Goal: Transaction & Acquisition: Purchase product/service

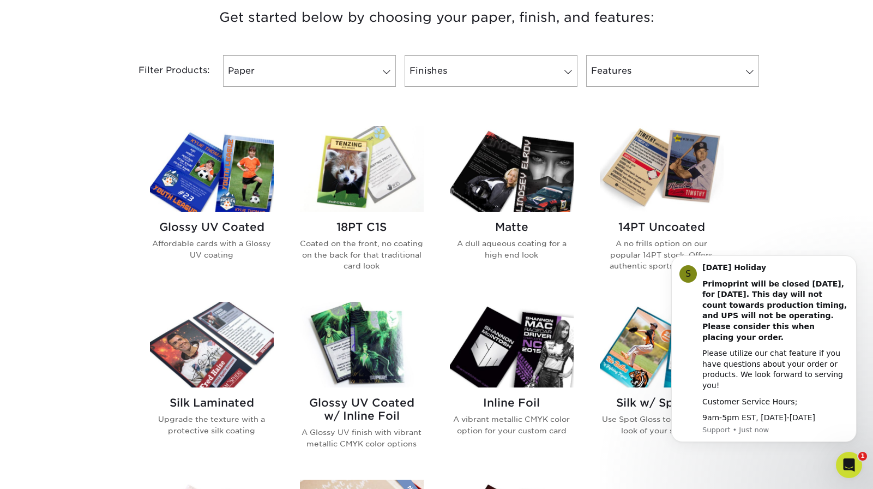
scroll to position [424, 0]
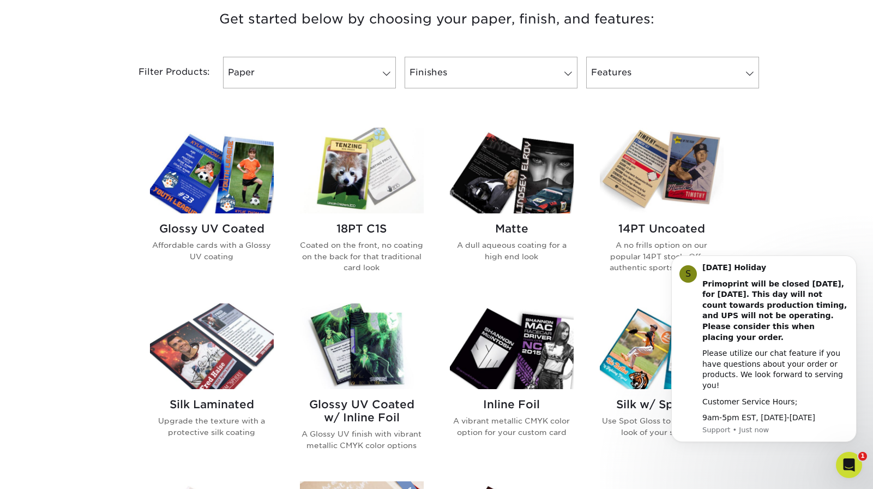
click at [338, 194] on img at bounding box center [362, 171] width 124 height 86
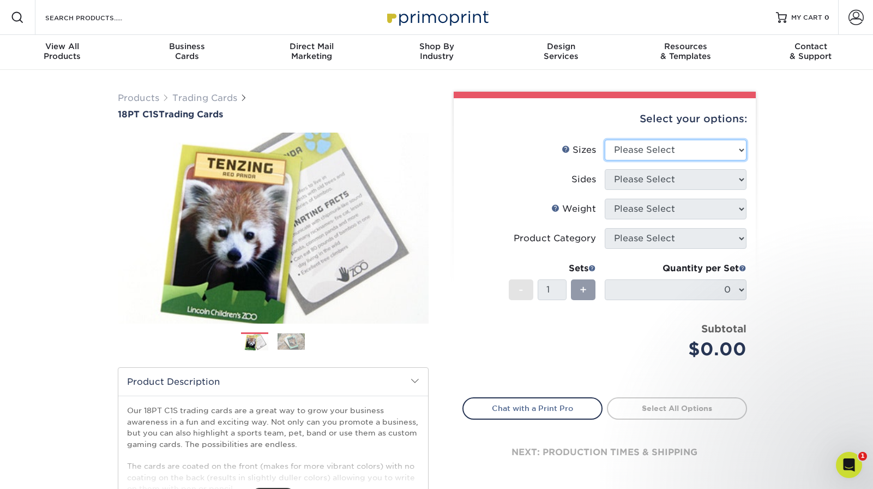
click at [649, 147] on select "Please Select 2.5" x 3.5"" at bounding box center [676, 150] width 142 height 21
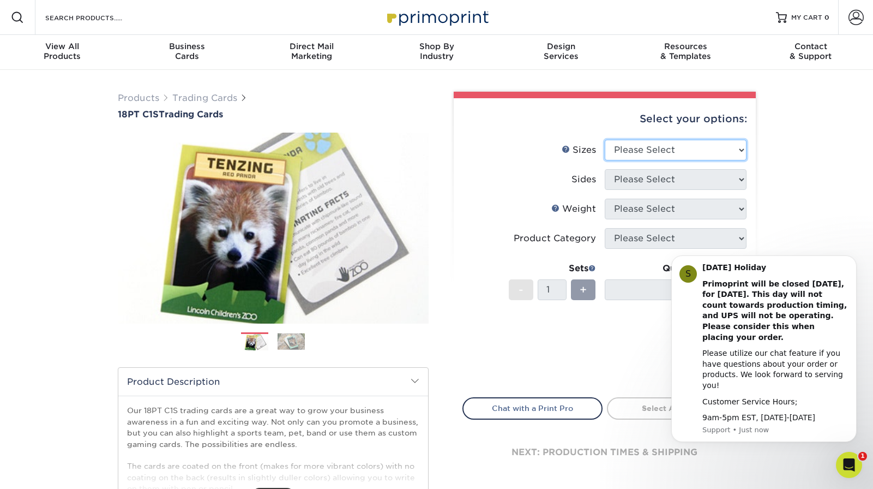
select select "2.50x3.50"
click at [645, 177] on select "Please Select Print Both Sides Print Front Only" at bounding box center [676, 179] width 142 height 21
select select "13abbda7-1d64-4f25-8bb2-c179b224825d"
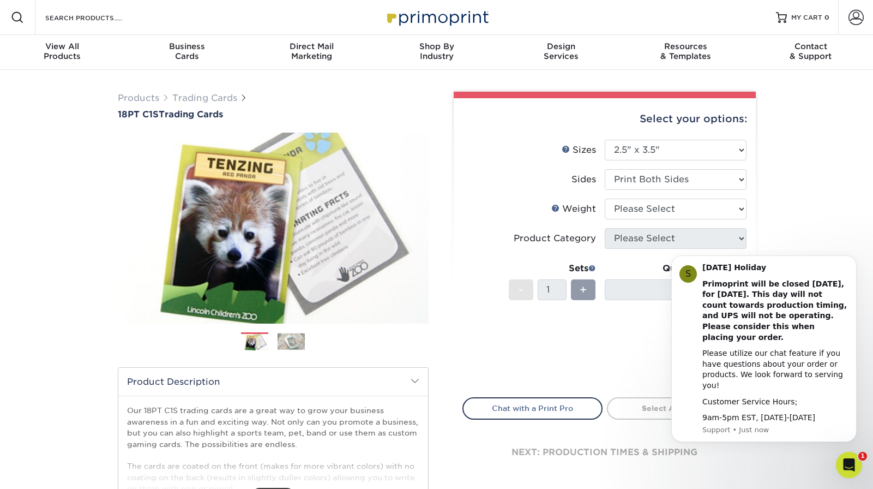
click at [657, 209] on select "Please Select 18PT C1S" at bounding box center [676, 209] width 142 height 21
select select "18PTC1S"
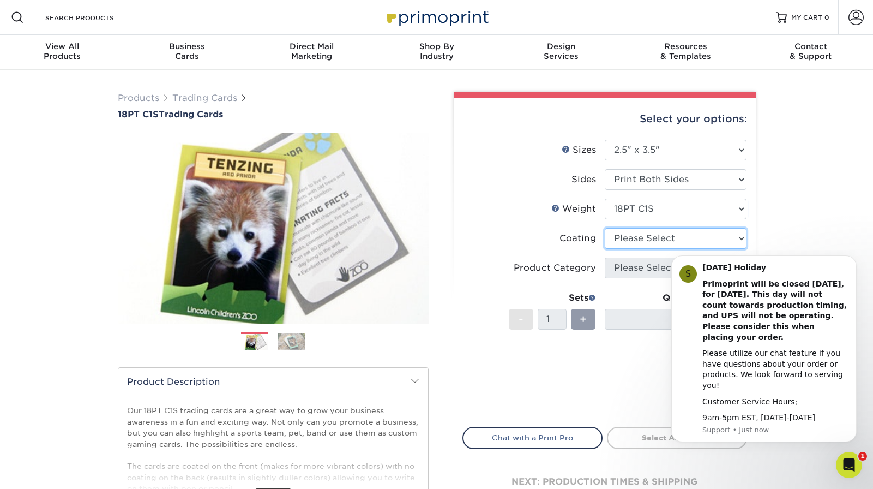
click at [653, 244] on select at bounding box center [676, 238] width 142 height 21
select select "3e7618de-abca-4bda-9f97-8b9129e913d8"
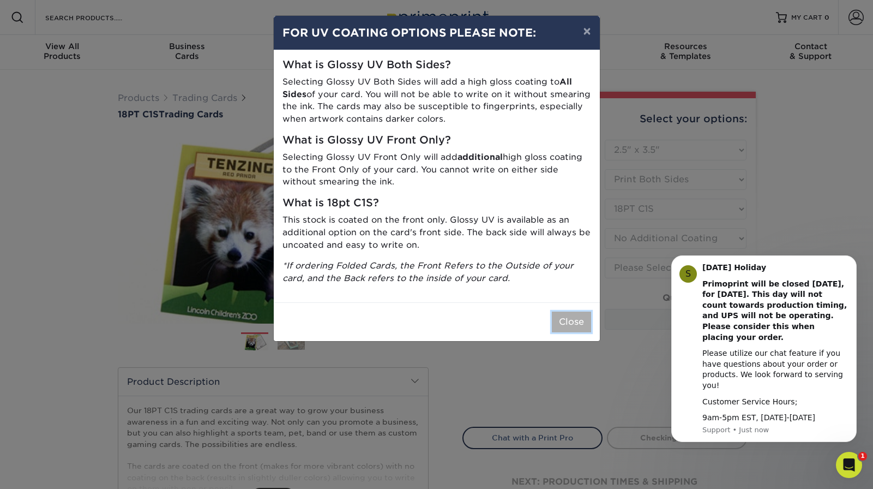
click at [569, 323] on button "Close" at bounding box center [571, 321] width 39 height 21
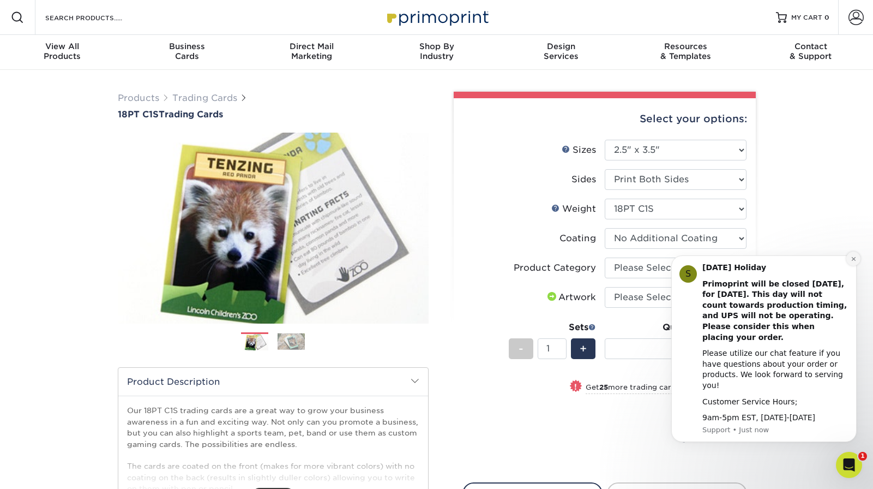
click at [851, 262] on icon "Dismiss notification" at bounding box center [854, 259] width 6 height 6
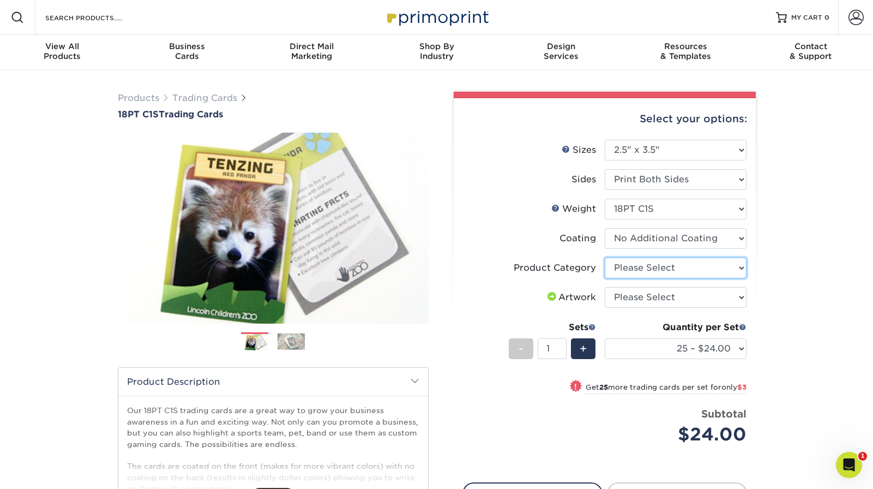
click at [677, 265] on select "Please Select Trading Cards" at bounding box center [676, 267] width 142 height 21
select select "c2f9bce9-36c2-409d-b101-c29d9d031e18"
click at [673, 297] on select "Please Select I will upload files I need a design - $100" at bounding box center [676, 297] width 142 height 21
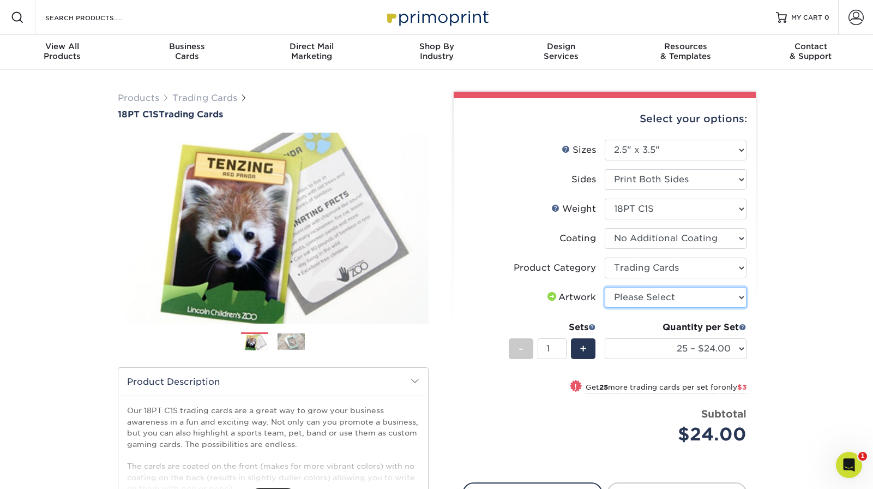
select select "upload"
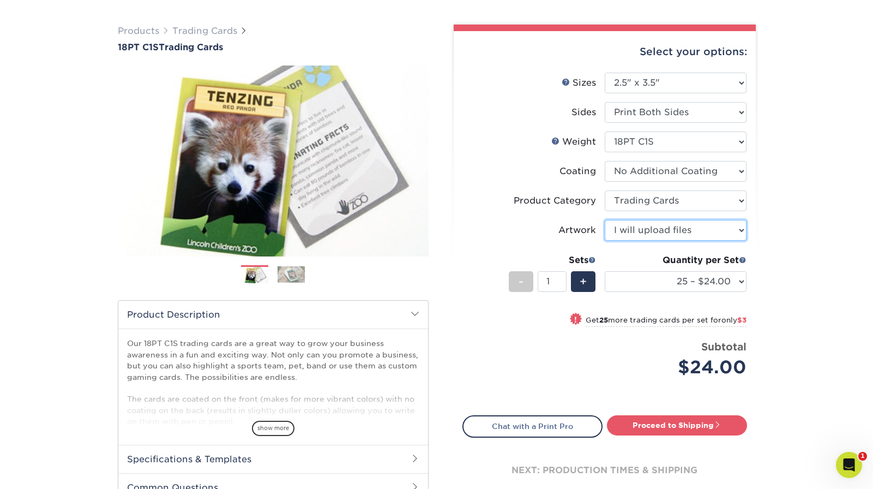
scroll to position [68, 0]
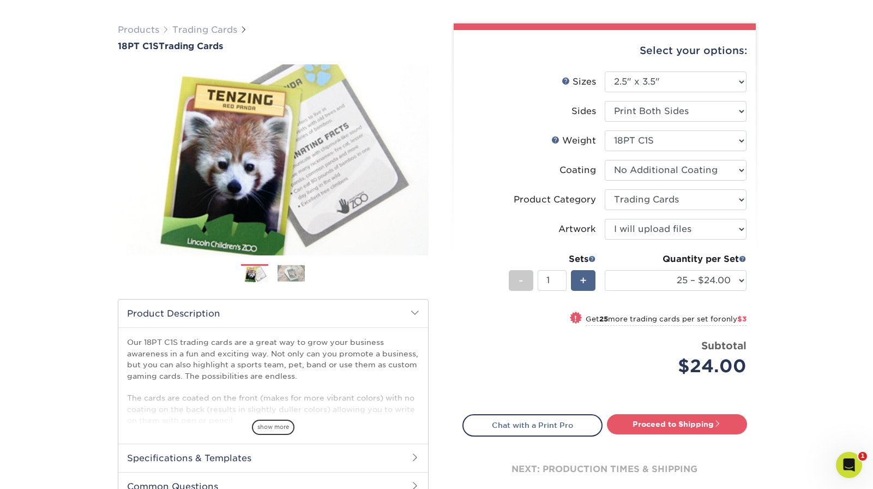
click at [581, 280] on span "+" at bounding box center [583, 280] width 7 height 16
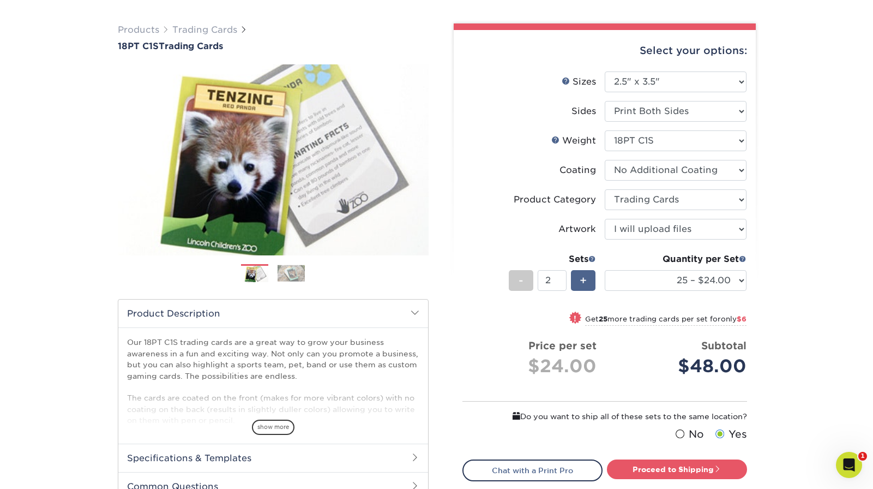
click at [581, 280] on span "+" at bounding box center [583, 280] width 7 height 16
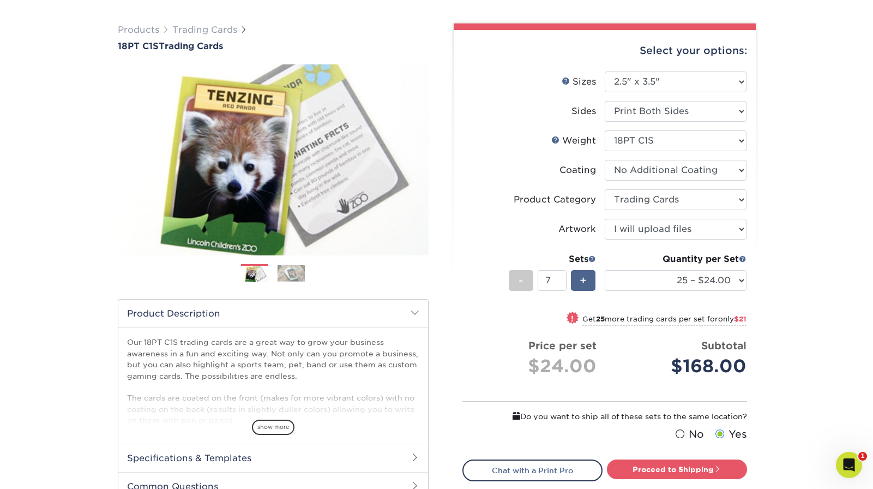
click at [581, 280] on span "+" at bounding box center [583, 280] width 7 height 16
type input "9"
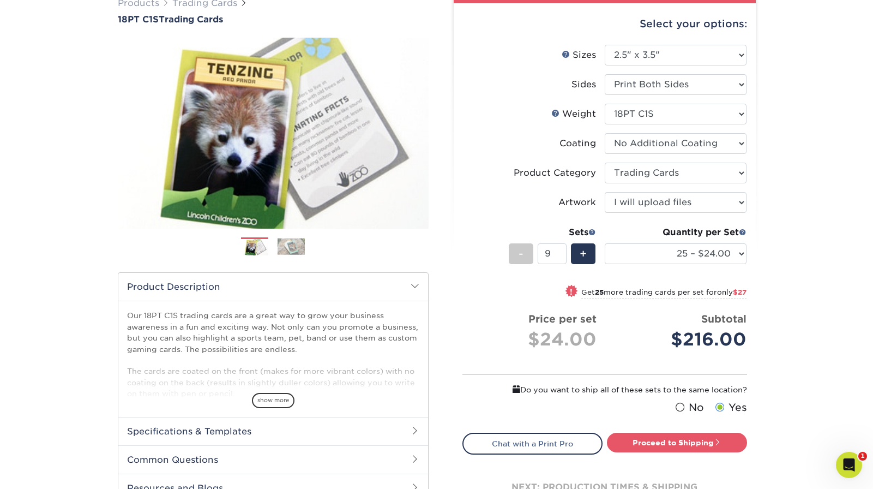
scroll to position [0, 0]
